Goal: Check status: Verify the current state of an ongoing process or item

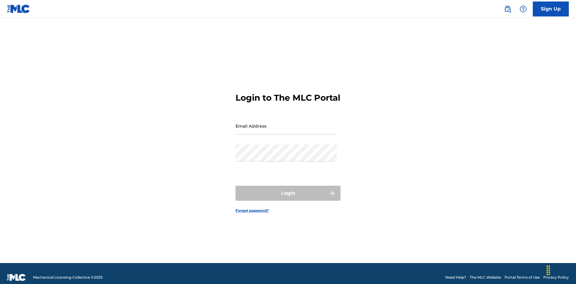
scroll to position [8, 0]
click at [286, 123] on input "Email Address" at bounding box center [285, 126] width 101 height 17
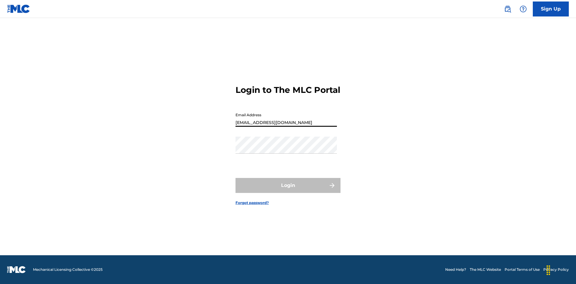
type input "[EMAIL_ADDRESS][DOMAIN_NAME]"
click at [288, 191] on button "Login" at bounding box center [287, 185] width 105 height 15
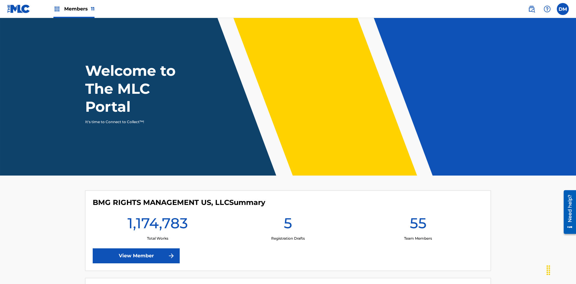
click at [74, 9] on span "Members 11" at bounding box center [79, 8] width 30 height 7
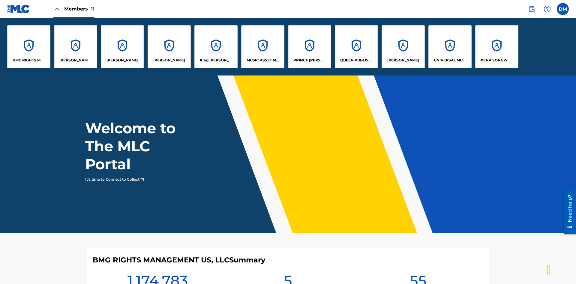
click at [449, 60] on p "UNIVERSAL MUSIC PUB GROUP" at bounding box center [450, 60] width 33 height 5
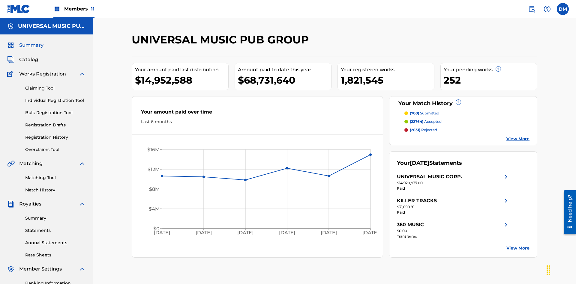
click at [55, 134] on link "Registration History" at bounding box center [55, 137] width 61 height 6
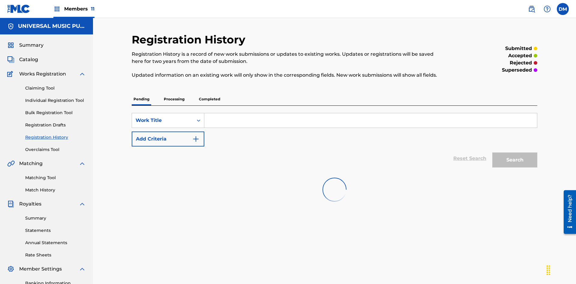
click at [174, 93] on p "Processing" at bounding box center [174, 99] width 24 height 13
click at [163, 117] on div "Work Title" at bounding box center [163, 120] width 54 height 7
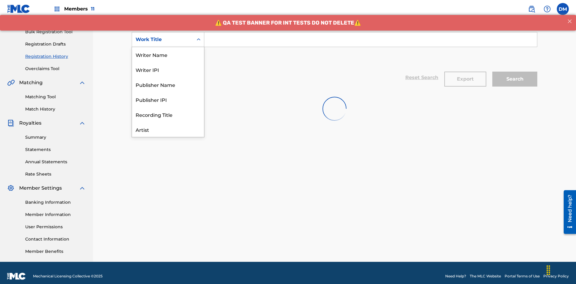
scroll to position [30, 0]
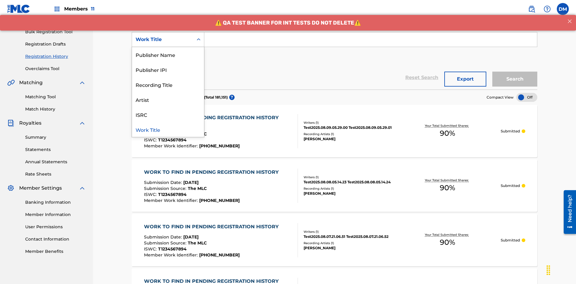
click at [168, 130] on div "Work Title" at bounding box center [168, 129] width 72 height 15
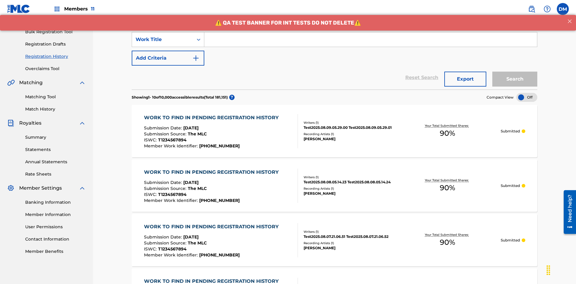
click at [168, 51] on button "Add Criteria" at bounding box center [168, 58] width 73 height 15
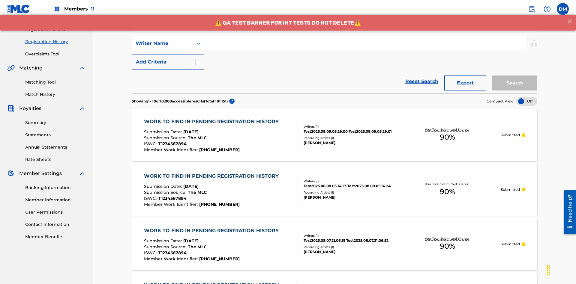
scroll to position [100, 0]
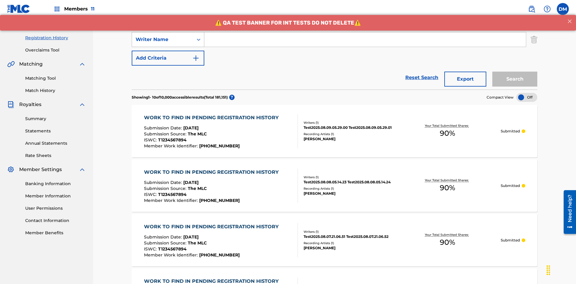
click at [163, 40] on div "Writer Name" at bounding box center [163, 39] width 54 height 7
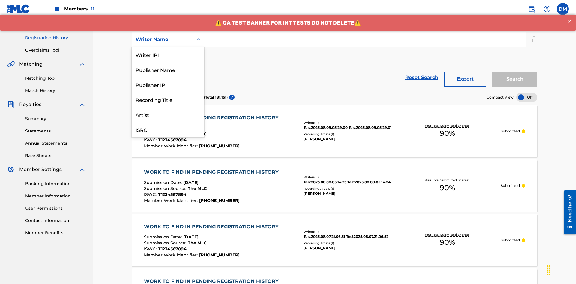
scroll to position [15, 0]
click at [168, 85] on div "Recording Title" at bounding box center [168, 84] width 72 height 15
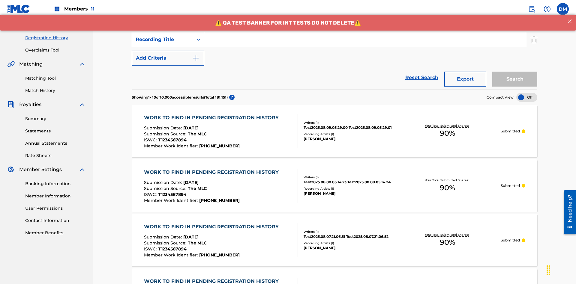
click at [168, 51] on button "Add Criteria" at bounding box center [168, 58] width 73 height 15
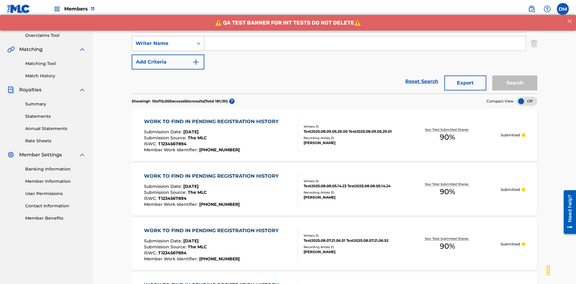
click at [163, 40] on div "Writer Name" at bounding box center [163, 43] width 54 height 7
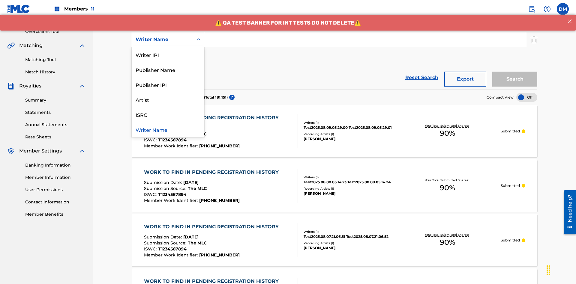
click at [168, 115] on div "ISRC" at bounding box center [168, 114] width 72 height 15
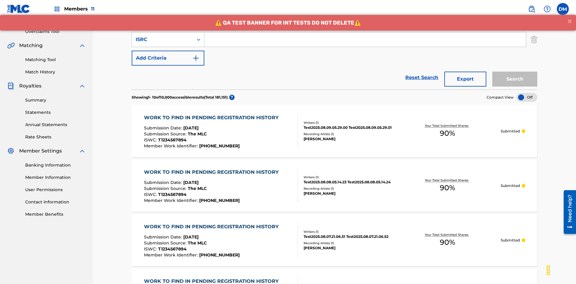
click at [168, 51] on button "Add Criteria" at bounding box center [168, 58] width 73 height 15
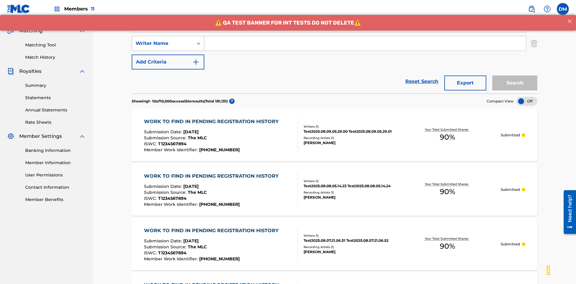
click at [163, 40] on div "Writer Name" at bounding box center [163, 43] width 54 height 7
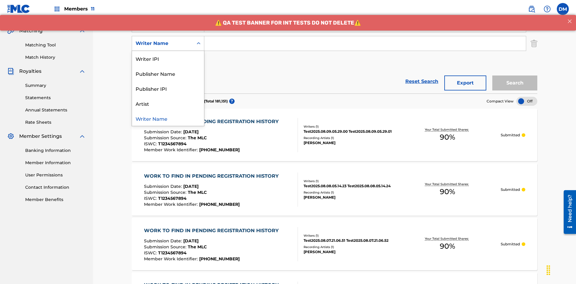
scroll to position [137, 0]
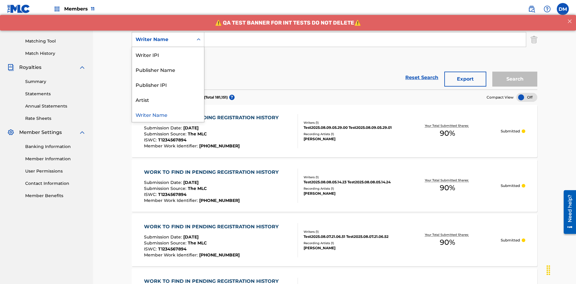
click at [168, 115] on div "Writer Name" at bounding box center [168, 114] width 72 height 15
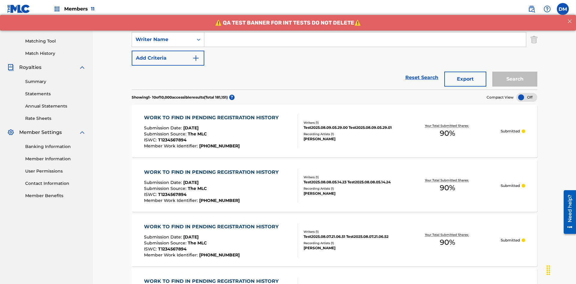
click at [168, 51] on button "Add Criteria" at bounding box center [168, 58] width 73 height 15
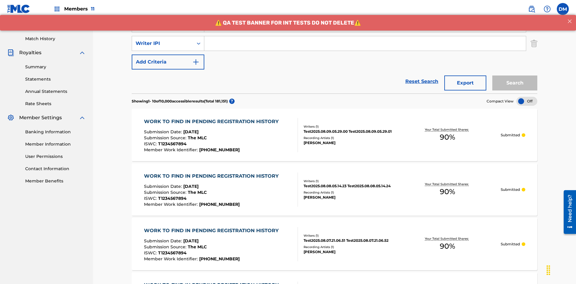
scroll to position [155, 0]
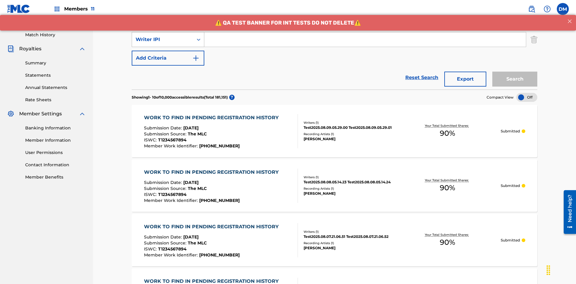
click at [163, 40] on div "Writer IPI" at bounding box center [163, 39] width 54 height 7
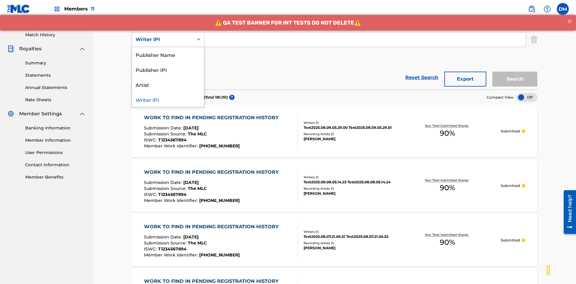
click at [168, 55] on div "Publisher Name" at bounding box center [168, 54] width 72 height 15
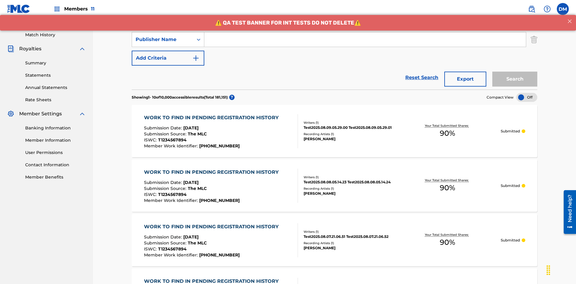
click at [168, 51] on button "Add Criteria" at bounding box center [168, 58] width 73 height 15
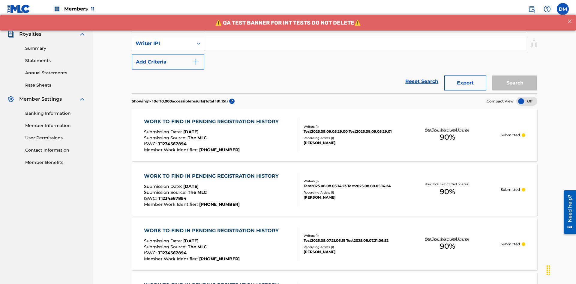
click at [163, 40] on div "Writer IPI" at bounding box center [163, 43] width 54 height 7
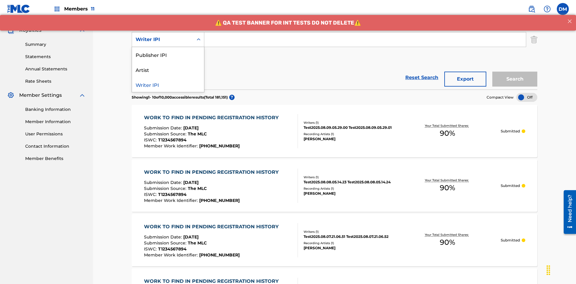
click at [168, 55] on div "Publisher IPI" at bounding box center [168, 54] width 72 height 15
click at [168, 51] on button "Add Criteria" at bounding box center [168, 58] width 73 height 15
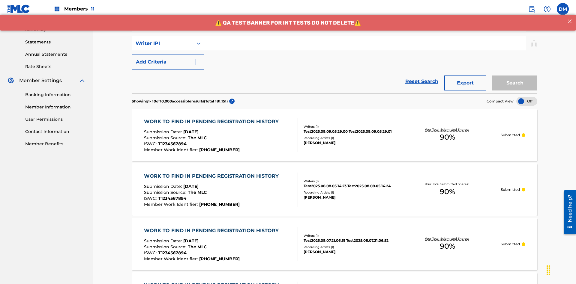
click at [163, 40] on div "Writer IPI" at bounding box center [163, 43] width 54 height 7
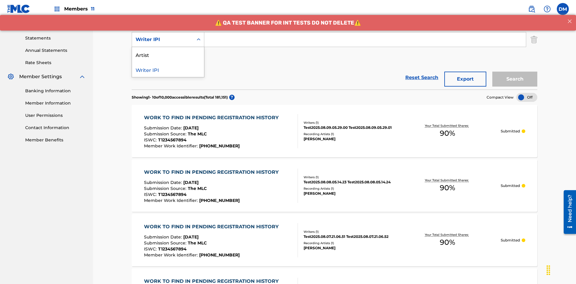
click at [168, 55] on div "Artist" at bounding box center [168, 54] width 72 height 15
click at [168, 51] on button "Add Criteria" at bounding box center [168, 58] width 73 height 15
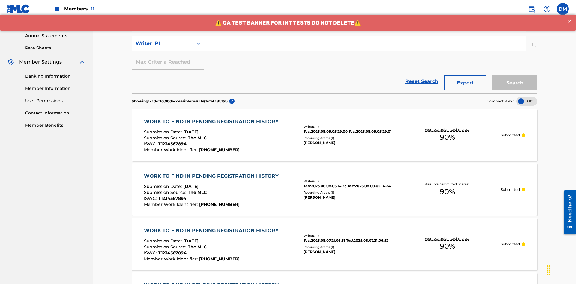
click at [163, 40] on div "Writer IPI" at bounding box center [163, 43] width 54 height 7
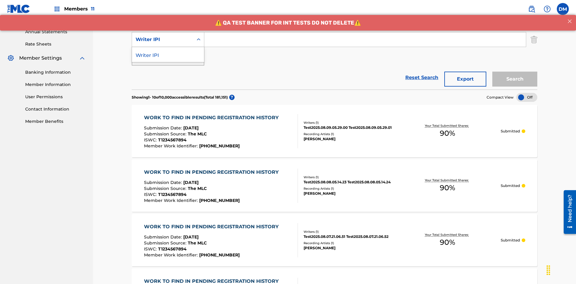
click at [168, 55] on div "Writer IPI" at bounding box center [168, 54] width 72 height 15
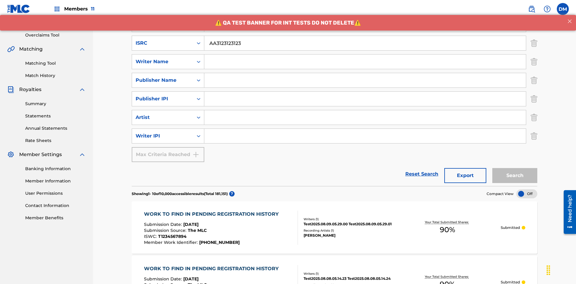
type input "AA3123123123"
click at [370, 13] on input "Search Form" at bounding box center [370, 6] width 333 height 14
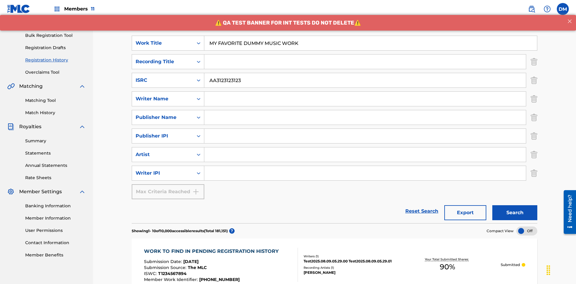
type input "MY FAVORITE DUMMY MUSIC WORK"
click at [365, 92] on input "Search Form" at bounding box center [364, 99] width 321 height 14
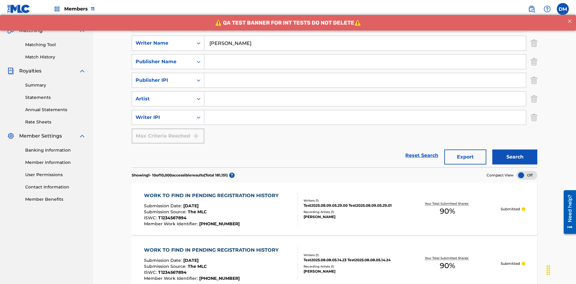
type input "[PERSON_NAME]"
click at [365, 110] on input "Search Form" at bounding box center [364, 117] width 321 height 14
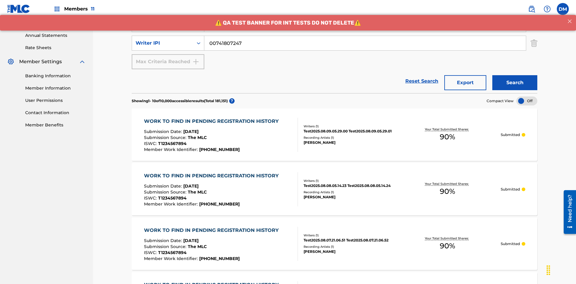
type input "00741807247"
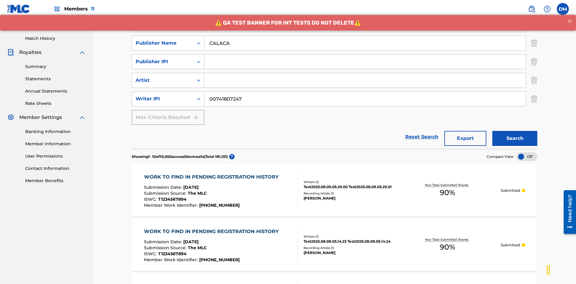
type input "CALACA"
click at [365, 55] on input "Search Form" at bounding box center [364, 62] width 321 height 14
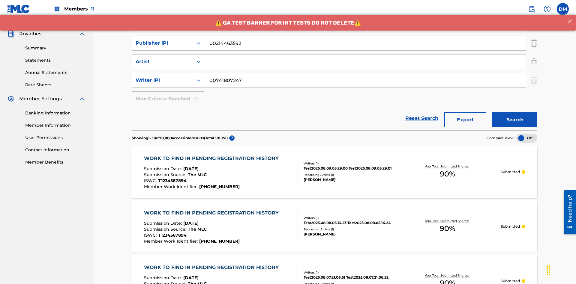
type input "00214463592"
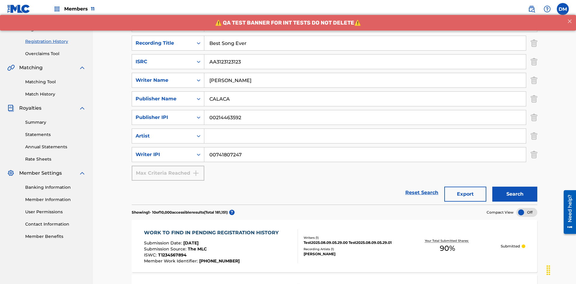
type input "Best Song Ever"
click at [365, 129] on input "Search Form" at bounding box center [364, 136] width 321 height 14
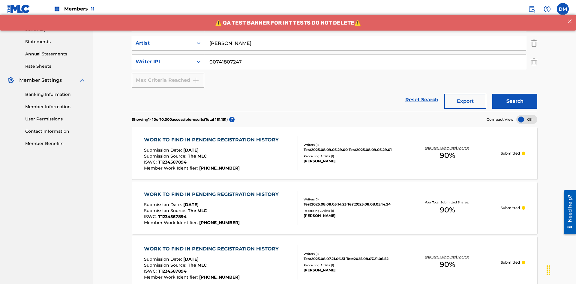
type input "[PERSON_NAME]"
click at [515, 94] on button "Search" at bounding box center [514, 101] width 45 height 15
